Goal: Unclear

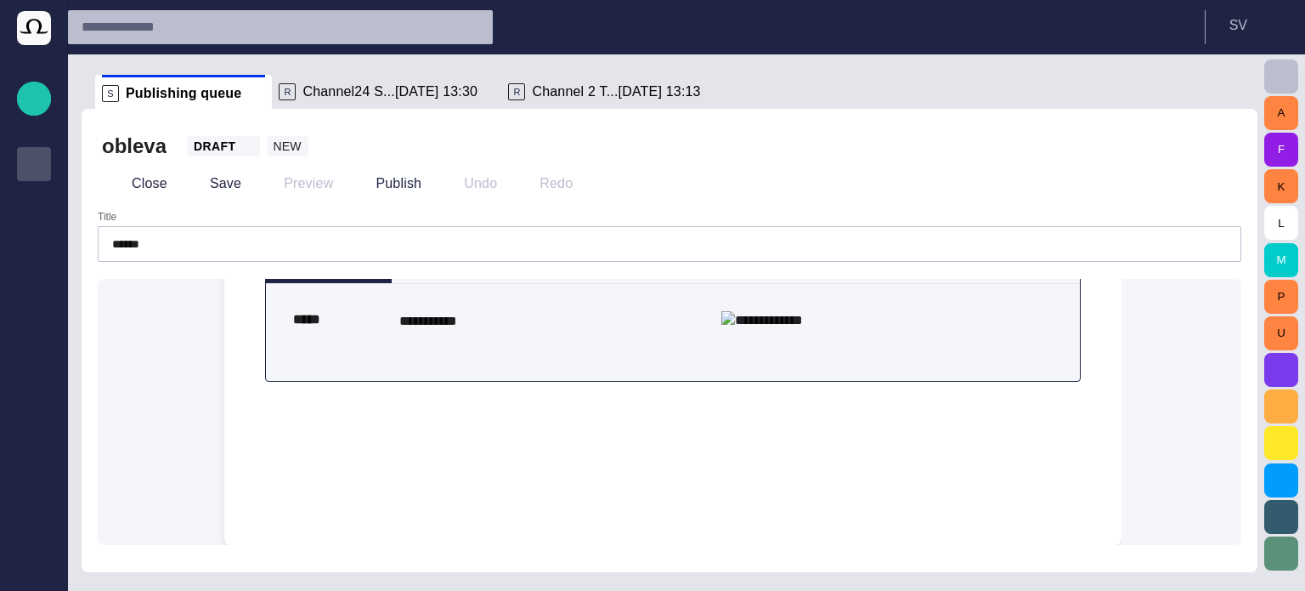
scroll to position [1360, 0]
click at [803, 330] on img at bounding box center [763, 320] width 82 height 19
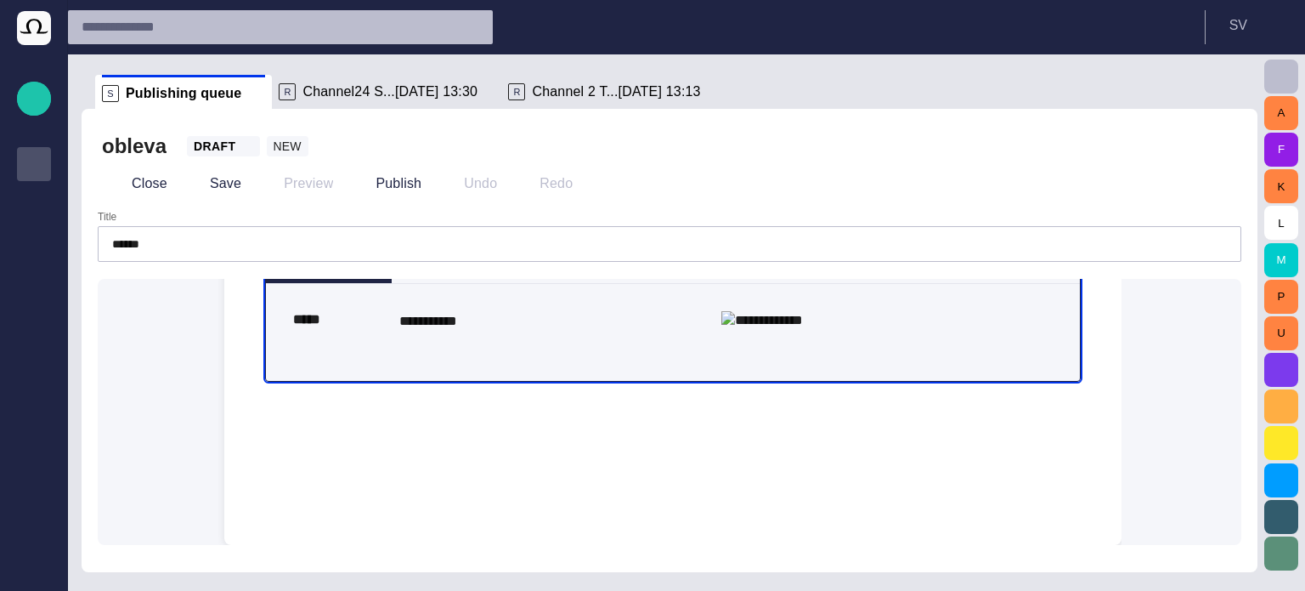
scroll to position [1190, 0]
click at [803, 330] on img at bounding box center [763, 320] width 82 height 19
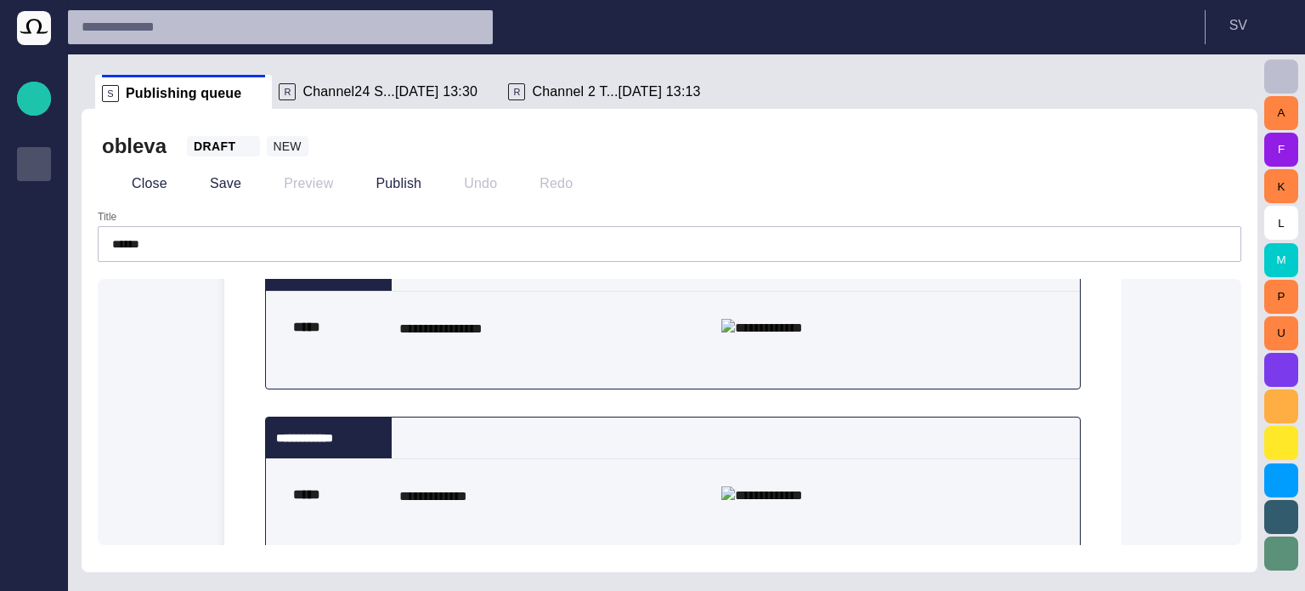
scroll to position [0, 0]
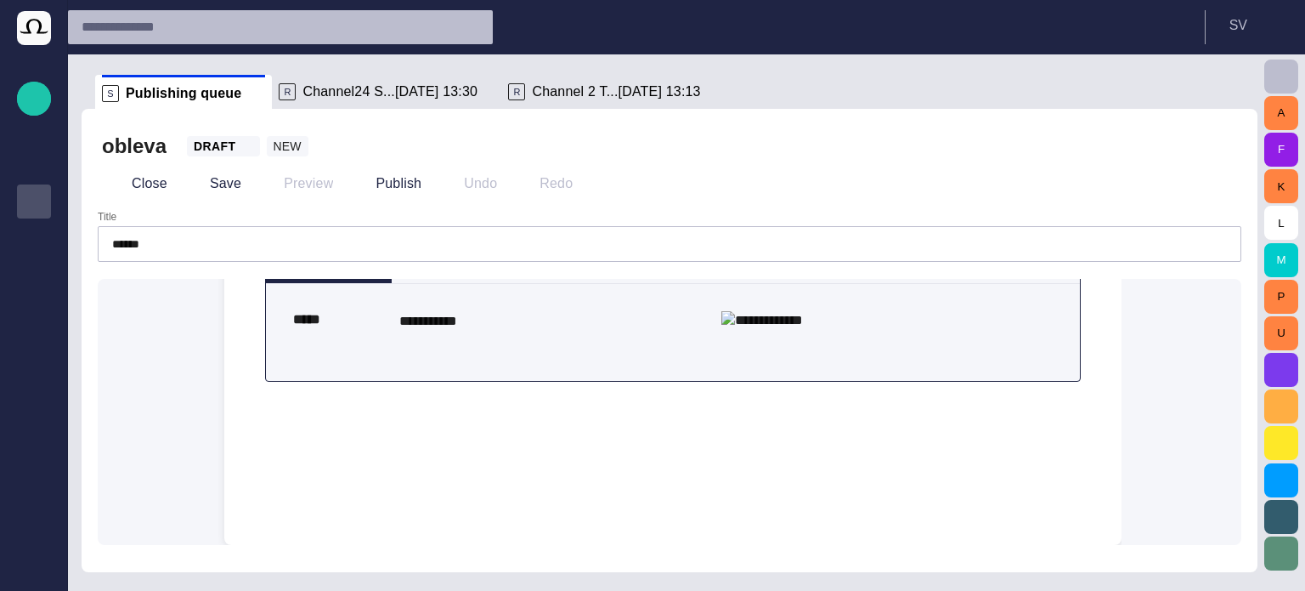
scroll to position [1373, 0]
